Goal: Task Accomplishment & Management: Manage account settings

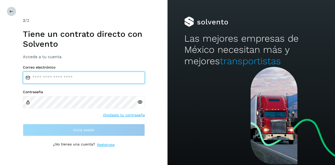
type input "**********"
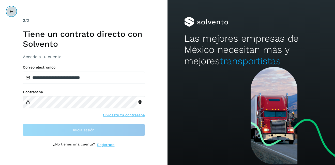
click at [11, 10] on icon at bounding box center [11, 11] width 4 height 4
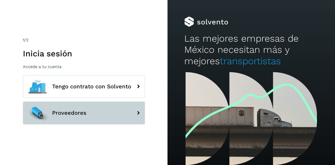
click at [63, 110] on span "Proveedores" at bounding box center [69, 113] width 34 height 6
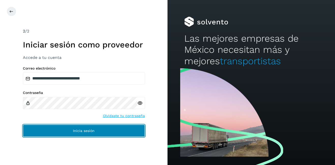
click at [91, 135] on button "Inicia sesión" at bounding box center [84, 131] width 122 height 12
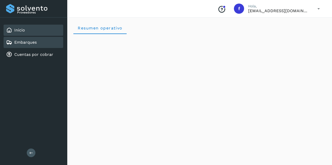
click at [24, 44] on link "Embarques" at bounding box center [25, 42] width 22 height 5
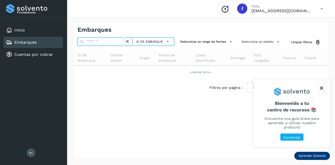
click at [96, 40] on input "text" at bounding box center [101, 42] width 47 height 8
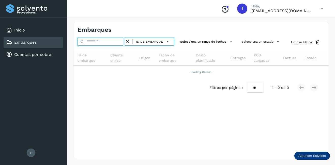
click at [110, 44] on input "text" at bounding box center [101, 42] width 47 height 8
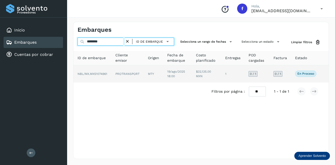
type input "********"
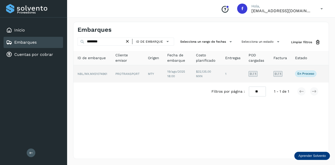
click at [111, 76] on td "NBL/MX.MX51074961" at bounding box center [127, 73] width 33 height 17
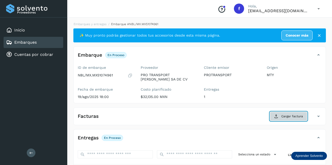
click at [298, 117] on span "Cargar factura" at bounding box center [292, 116] width 22 height 5
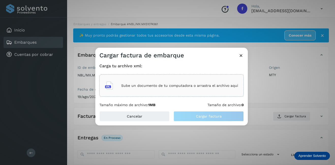
click at [155, 88] on p "Sube un documento de tu computadora o arrastra el archivo aquí" at bounding box center [179, 86] width 117 height 4
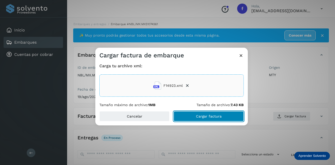
click at [205, 116] on span "Cargar factura" at bounding box center [209, 117] width 26 height 4
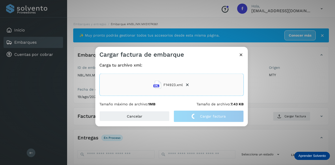
drag, startPoint x: 264, startPoint y: 93, endPoint x: 256, endPoint y: 92, distance: 8.2
click at [264, 93] on div "Cargar factura de embarque Carga tu archivo xml: F14923.xml Tamaño máximo de ar…" at bounding box center [167, 82] width 335 height 165
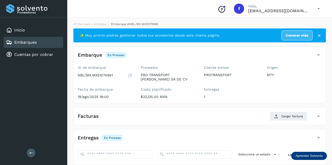
scroll to position [51, 0]
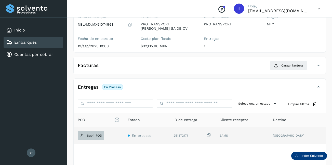
click at [90, 139] on span "Subir POD" at bounding box center [91, 136] width 26 height 8
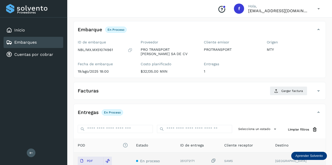
scroll to position [0, 0]
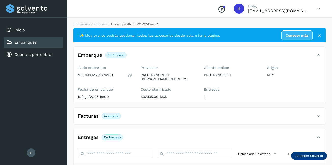
click at [40, 46] on div "Embarques" at bounding box center [34, 42] width 60 height 11
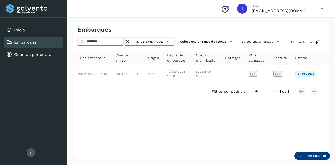
click at [110, 42] on input "********" at bounding box center [101, 42] width 47 height 8
drag, startPoint x: 110, startPoint y: 42, endPoint x: 54, endPoint y: 48, distance: 55.7
click at [55, 48] on div "Proveedores Inicio Embarques Cuentas por cobrar Salir Conoce nuestros beneficio…" at bounding box center [167, 82] width 335 height 165
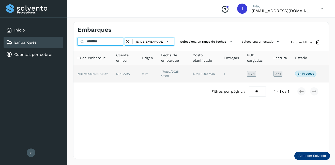
type input "********"
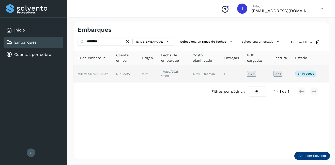
click at [138, 75] on td "NIAGARA" at bounding box center [147, 73] width 19 height 17
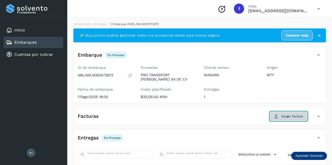
click at [291, 118] on span "Cargar factura" at bounding box center [292, 116] width 22 height 5
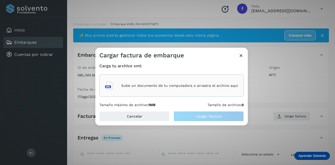
click at [169, 84] on p "Sube un documento de tu computadora o arrastra el archivo aquí" at bounding box center [179, 86] width 117 height 4
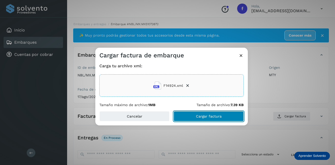
click at [200, 116] on span "Cargar factura" at bounding box center [209, 117] width 26 height 4
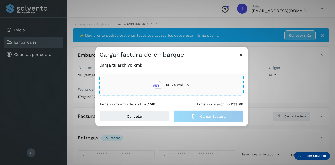
drag, startPoint x: 284, startPoint y: 95, endPoint x: 160, endPoint y: 98, distance: 123.7
click at [284, 95] on div "Cargar factura de embarque Carga tu archivo xml: F14924.xml Tamaño máximo de ar…" at bounding box center [167, 82] width 335 height 165
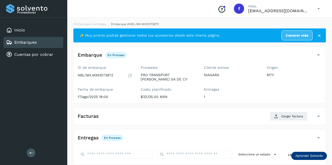
scroll to position [80, 0]
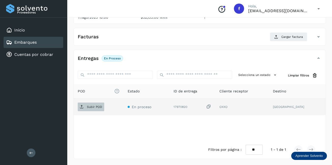
click at [98, 106] on p "Subir POD" at bounding box center [94, 107] width 15 height 4
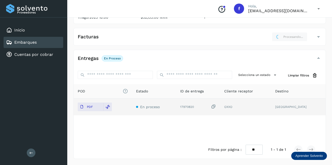
scroll to position [0, 0]
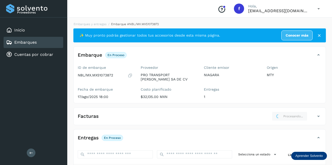
click at [53, 40] on div "Embarques" at bounding box center [34, 42] width 60 height 11
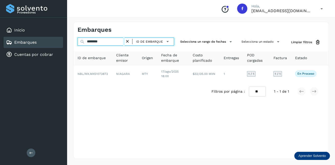
click at [109, 40] on input "********" at bounding box center [101, 42] width 47 height 8
drag, startPoint x: 109, startPoint y: 40, endPoint x: 66, endPoint y: 40, distance: 43.3
click at [67, 40] on div "Proveedores Inicio Embarques Cuentas por cobrar Salir Conoce nuestros beneficio…" at bounding box center [167, 82] width 335 height 165
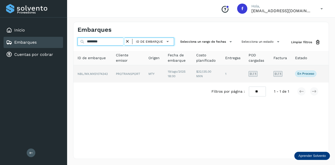
type input "********"
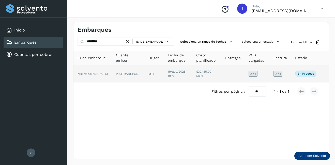
click at [145, 73] on td "PROTRANSPORT" at bounding box center [154, 73] width 19 height 17
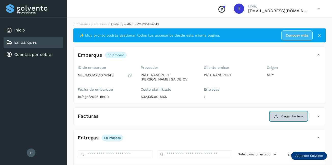
click at [291, 119] on button "Cargar factura" at bounding box center [287, 116] width 37 height 9
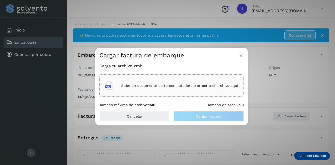
click at [190, 92] on div "Sube un documento de tu computadora o arrastra el archivo aquí" at bounding box center [171, 86] width 133 height 14
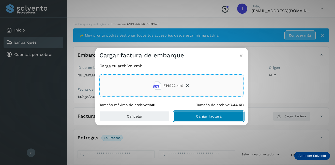
click at [226, 118] on button "Cargar factura" at bounding box center [209, 116] width 70 height 10
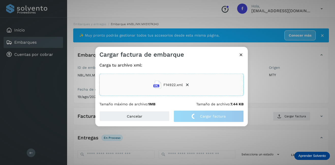
drag, startPoint x: 273, startPoint y: 89, endPoint x: 260, endPoint y: 88, distance: 13.0
click at [269, 88] on div "Cargar factura de embarque Carga tu archivo xml: F14922.xml Tamaño máximo de ar…" at bounding box center [167, 82] width 335 height 165
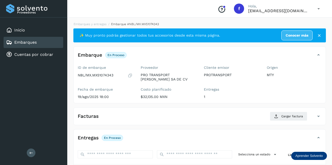
scroll to position [76, 0]
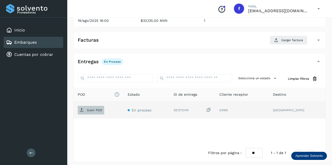
click at [93, 114] on span "Subir POD" at bounding box center [91, 110] width 26 height 8
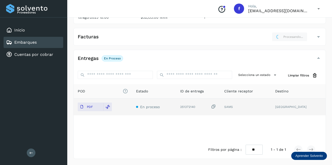
scroll to position [0, 0]
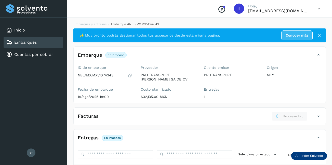
click at [51, 40] on div "Embarques" at bounding box center [34, 42] width 60 height 11
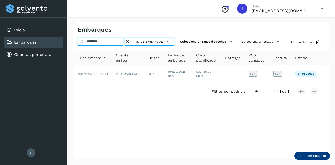
click at [115, 40] on input "********" at bounding box center [101, 42] width 47 height 8
drag, startPoint x: 58, startPoint y: 40, endPoint x: 54, endPoint y: 39, distance: 3.2
click at [56, 39] on div "Proveedores Inicio Embarques Cuentas por cobrar Salir Conoce nuestros beneficio…" at bounding box center [167, 82] width 335 height 165
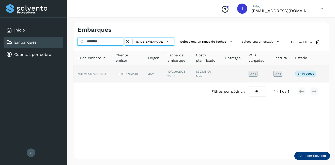
type input "********"
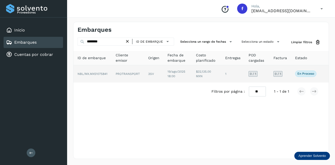
click at [144, 75] on td "PROTRANSPORT" at bounding box center [153, 73] width 19 height 17
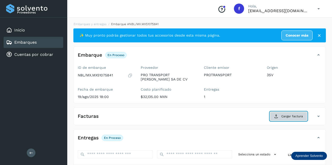
click at [291, 115] on span "Cargar factura" at bounding box center [292, 116] width 22 height 5
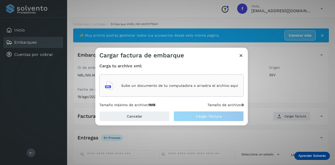
click at [159, 86] on p "Sube un documento de tu computadora o arrastra el archivo aquí" at bounding box center [179, 86] width 117 height 4
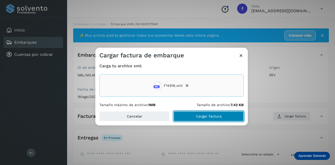
click at [210, 116] on span "Cargar factura" at bounding box center [209, 117] width 26 height 4
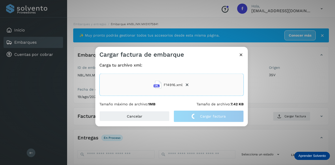
click at [268, 95] on div "Cargar factura de embarque Carga tu archivo xml: F14916.xml Tamaño máximo de ar…" at bounding box center [167, 82] width 335 height 165
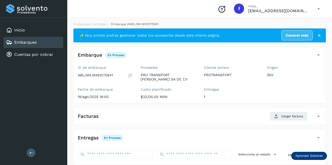
scroll to position [80, 0]
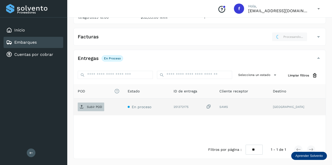
click at [85, 108] on span "Subir POD" at bounding box center [91, 107] width 26 height 8
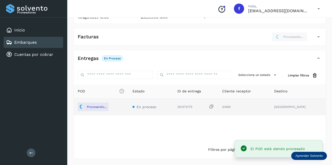
scroll to position [3, 0]
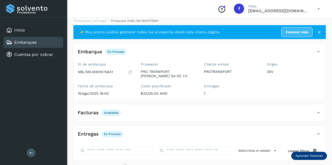
click at [24, 42] on link "Embarques" at bounding box center [25, 42] width 22 height 5
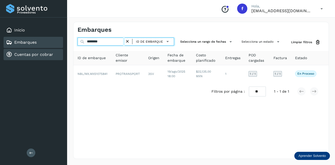
drag, startPoint x: 106, startPoint y: 44, endPoint x: 40, endPoint y: 49, distance: 65.6
click at [46, 49] on div "Proveedores Inicio Embarques Cuentas por cobrar Salir Conoce nuestros beneficio…" at bounding box center [167, 82] width 335 height 165
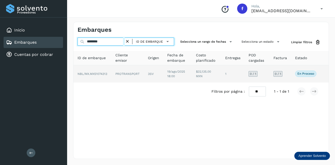
type input "********"
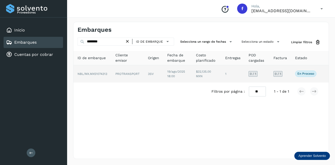
click at [144, 73] on td "PROTRANSPORT" at bounding box center [153, 73] width 19 height 17
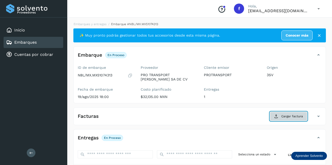
click at [285, 114] on button "Cargar factura" at bounding box center [287, 116] width 37 height 9
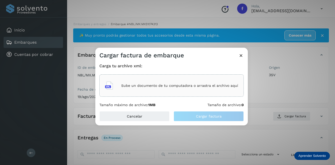
click at [169, 82] on div "Sube un documento de tu computadora o arrastra el archivo aquí" at bounding box center [171, 86] width 133 height 14
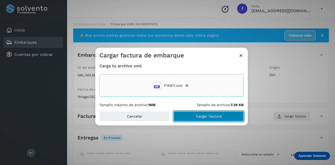
click at [211, 117] on span "Cargar factura" at bounding box center [209, 117] width 26 height 4
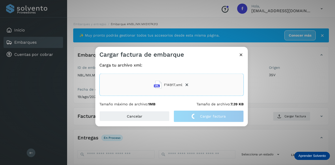
click at [296, 90] on div "Cargar factura de embarque Carga tu archivo xml: F14917.xml Tamaño máximo de ar…" at bounding box center [167, 82] width 335 height 165
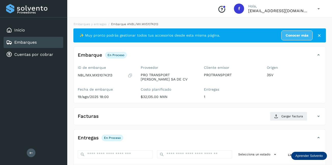
scroll to position [80, 0]
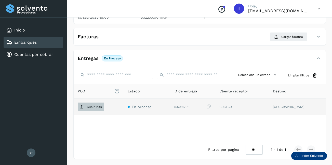
click at [83, 108] on icon at bounding box center [82, 107] width 4 height 4
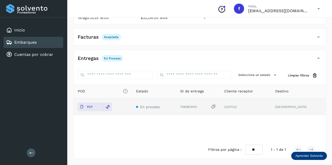
scroll to position [3, 0]
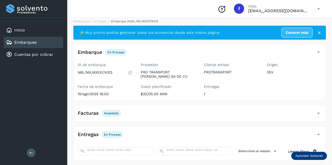
click at [34, 44] on link "Embarques" at bounding box center [25, 42] width 22 height 5
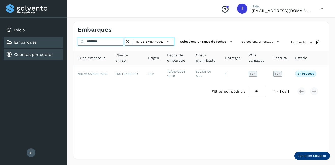
drag, startPoint x: 104, startPoint y: 43, endPoint x: 41, endPoint y: 57, distance: 64.9
click at [46, 52] on div "Proveedores Inicio Embarques Cuentas por cobrar Salir Conoce nuestros beneficio…" at bounding box center [167, 82] width 335 height 165
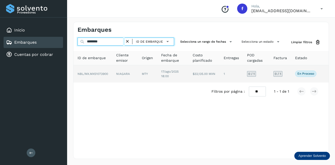
type input "********"
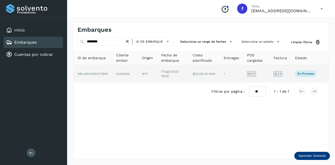
click at [138, 74] on td "NIAGARA" at bounding box center [147, 73] width 19 height 17
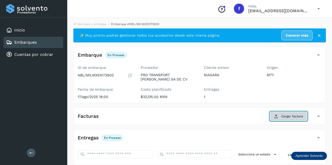
click at [287, 115] on span "Cargar factura" at bounding box center [292, 116] width 22 height 5
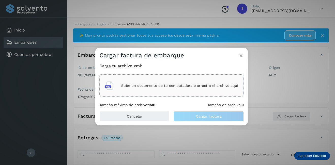
click at [164, 82] on div "Sube un documento de tu computadora o arrastra el archivo aquí" at bounding box center [171, 86] width 133 height 14
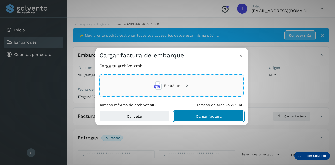
click at [207, 119] on button "Cargar factura" at bounding box center [209, 116] width 70 height 10
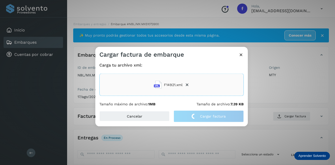
click at [274, 97] on div "Cargar factura de embarque Carga tu archivo xml: F14921.xml Tamaño máximo de ar…" at bounding box center [167, 82] width 335 height 165
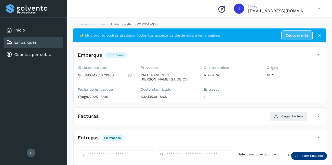
scroll to position [76, 0]
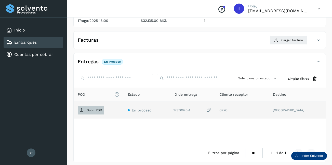
click at [98, 111] on p "Subir POD" at bounding box center [94, 111] width 15 height 4
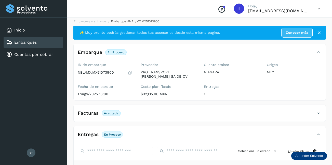
scroll to position [0, 0]
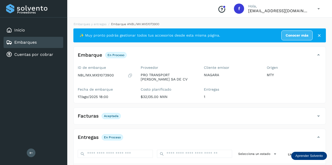
click at [20, 43] on link "Embarques" at bounding box center [25, 42] width 22 height 5
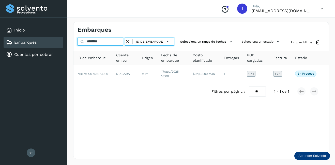
click at [111, 43] on input "********" at bounding box center [101, 42] width 47 height 8
drag, startPoint x: 111, startPoint y: 43, endPoint x: 78, endPoint y: 50, distance: 33.3
click at [84, 46] on div "******** ID de embarque" at bounding box center [126, 42] width 97 height 9
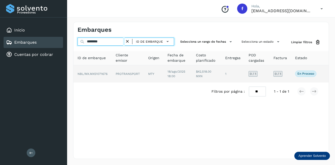
type input "********"
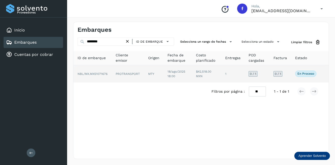
click at [144, 75] on td "PROTRANSPORT" at bounding box center [153, 73] width 19 height 17
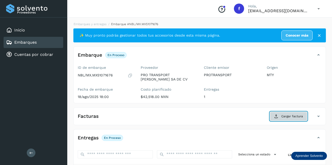
click at [293, 114] on span "Cargar factura" at bounding box center [292, 116] width 22 height 5
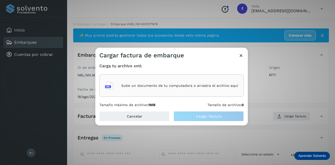
click at [153, 82] on div "Sube un documento de tu computadora o arrastra el archivo aquí" at bounding box center [171, 86] width 133 height 14
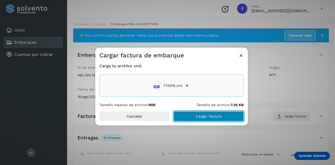
click at [191, 117] on button "Cargar factura" at bounding box center [209, 116] width 70 height 10
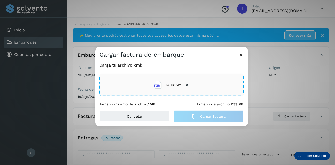
click at [280, 84] on div "Cargar factura de embarque Carga tu archivo xml: F14918.xml Tamaño máximo de ar…" at bounding box center [167, 82] width 335 height 165
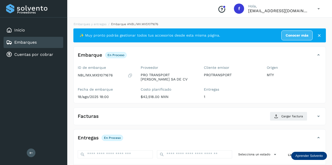
scroll to position [80, 0]
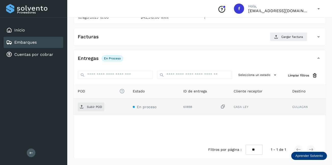
click at [128, 112] on td "Subir POD" at bounding box center [153, 107] width 50 height 17
click at [84, 108] on span "Subir POD" at bounding box center [91, 107] width 26 height 8
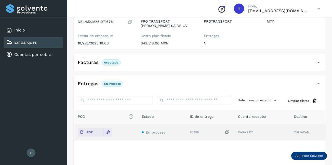
scroll to position [3, 0]
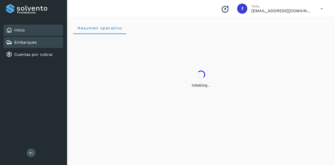
click at [34, 42] on link "Embarques" at bounding box center [25, 42] width 22 height 5
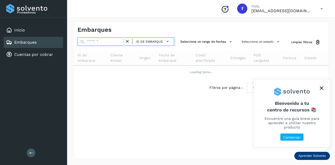
click at [92, 44] on input "text" at bounding box center [101, 42] width 47 height 8
click at [91, 44] on input "text" at bounding box center [101, 42] width 47 height 8
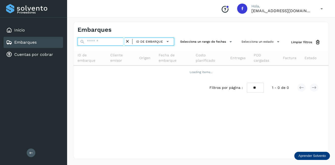
click at [96, 39] on input "text" at bounding box center [101, 42] width 47 height 8
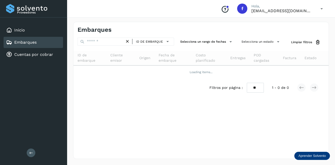
click at [127, 43] on icon at bounding box center [127, 41] width 5 height 5
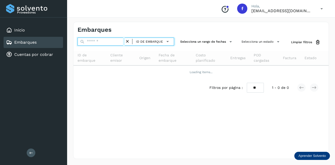
click at [94, 45] on input "text" at bounding box center [101, 42] width 47 height 8
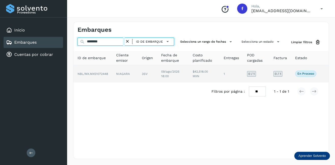
type input "********"
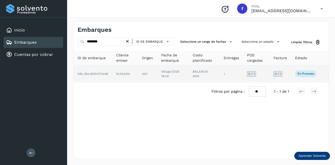
click at [106, 73] on span "NBL/MX.MX51072448" at bounding box center [93, 74] width 31 height 4
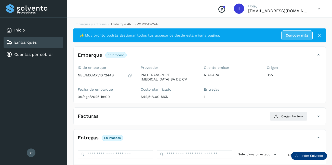
click at [47, 42] on div "Embarques" at bounding box center [34, 42] width 60 height 11
